Goal: Task Accomplishment & Management: Use online tool/utility

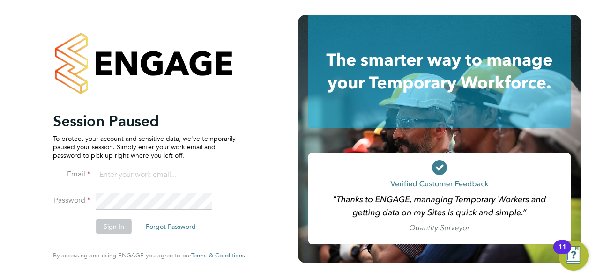
type input "[EMAIL_ADDRESS][DOMAIN_NAME]"
click at [117, 219] on button "Sign In" at bounding box center [114, 226] width 36 height 15
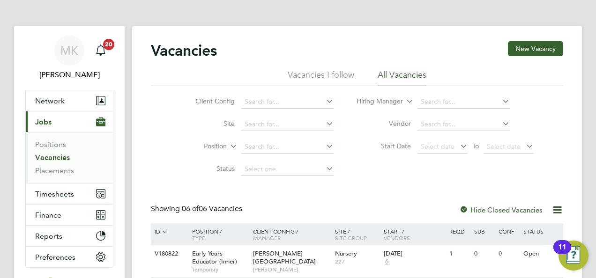
click at [58, 155] on link "Vacancies" at bounding box center [52, 157] width 35 height 9
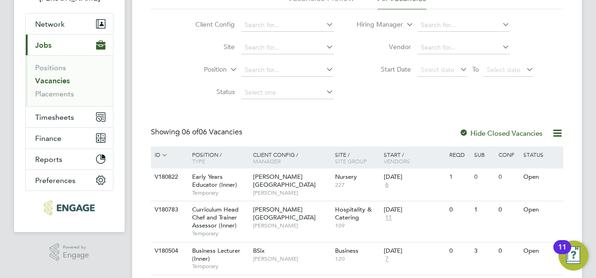
scroll to position [94, 0]
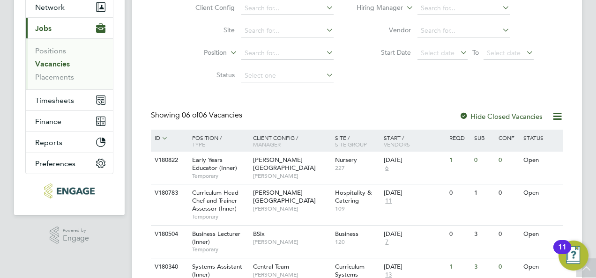
click at [57, 66] on link "Vacancies" at bounding box center [52, 63] width 35 height 9
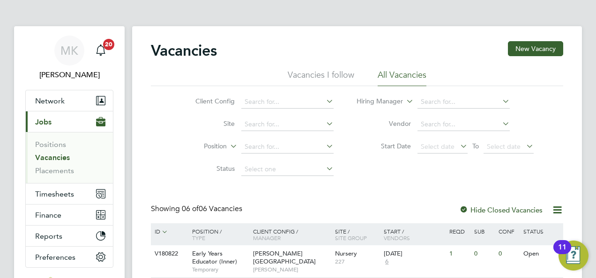
click at [61, 156] on link "Vacancies" at bounding box center [52, 157] width 35 height 9
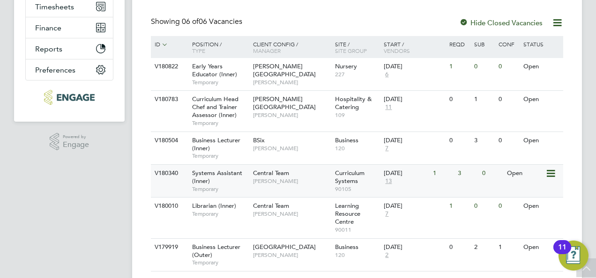
scroll to position [214, 0]
